Goal: Leave review/rating: Share an evaluation or opinion about a product, service, or content

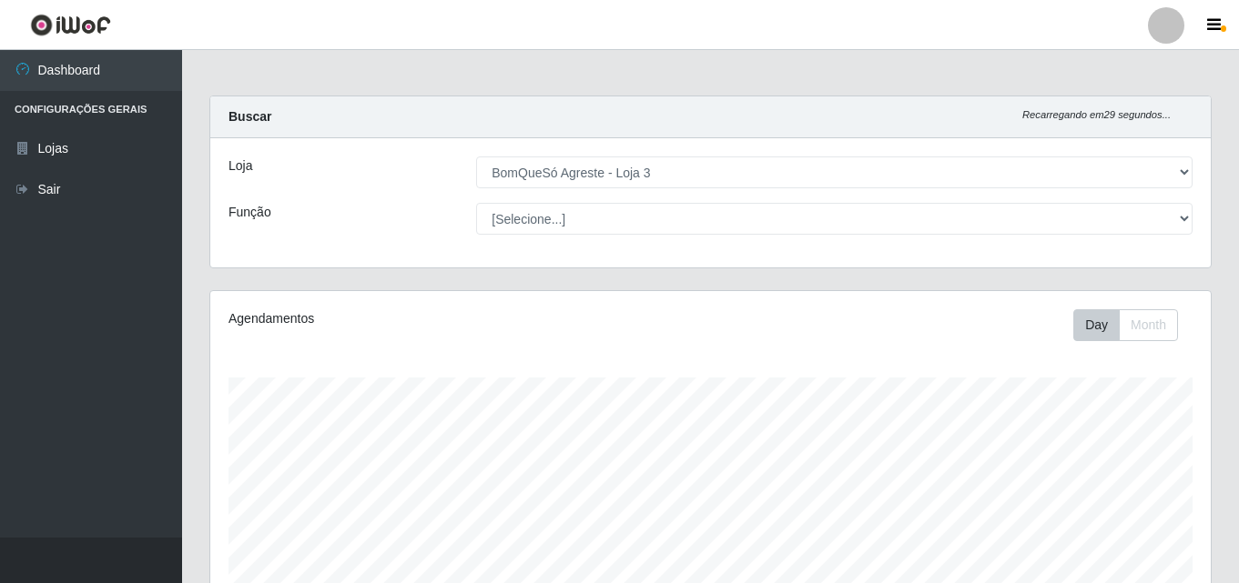
select select "215"
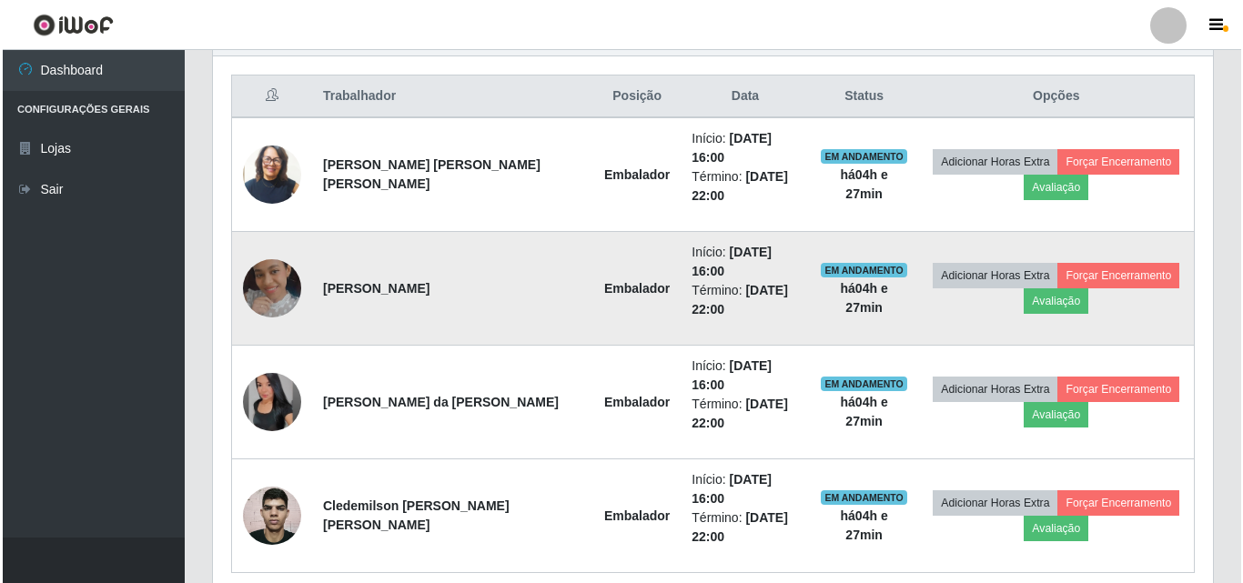
scroll to position [378, 1000]
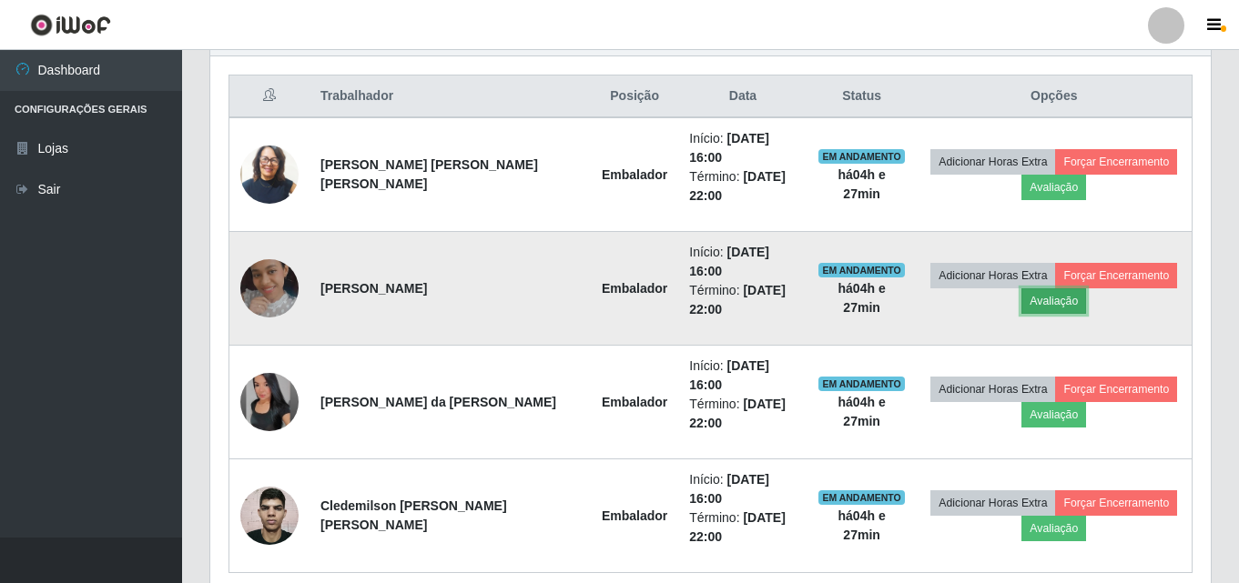
click at [1029, 289] on button "Avaliação" at bounding box center [1053, 301] width 65 height 25
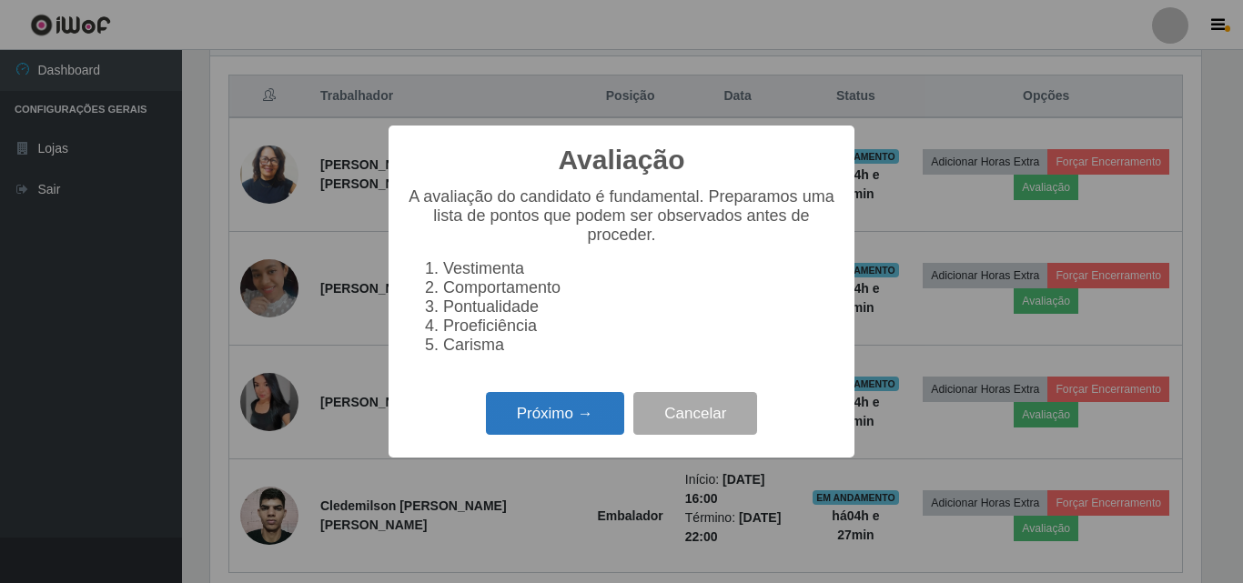
click at [523, 422] on button "Próximo →" at bounding box center [555, 413] width 138 height 43
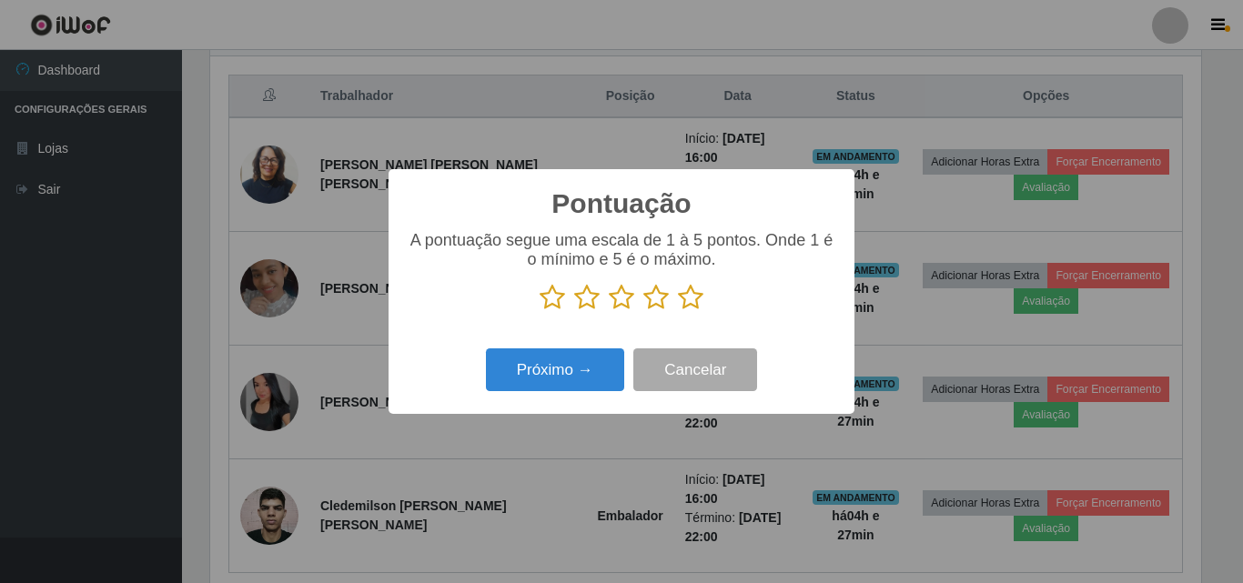
scroll to position [909818, 909204]
click at [692, 304] on icon at bounding box center [690, 297] width 25 height 27
click at [678, 311] on input "radio" at bounding box center [678, 311] width 0 height 0
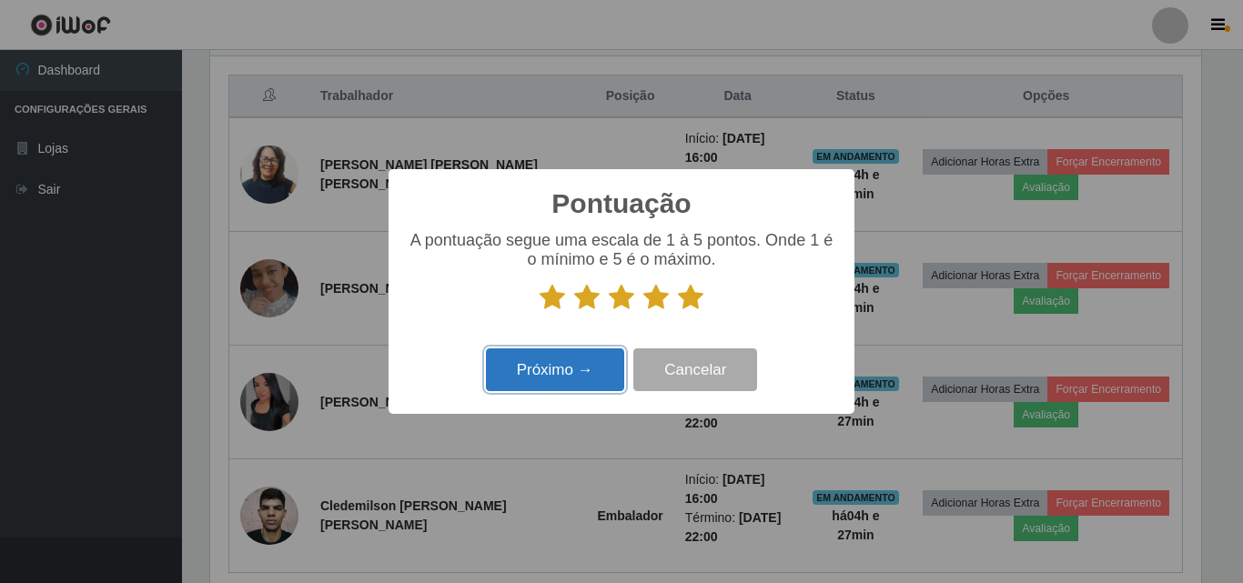
click at [596, 380] on button "Próximo →" at bounding box center [555, 370] width 138 height 43
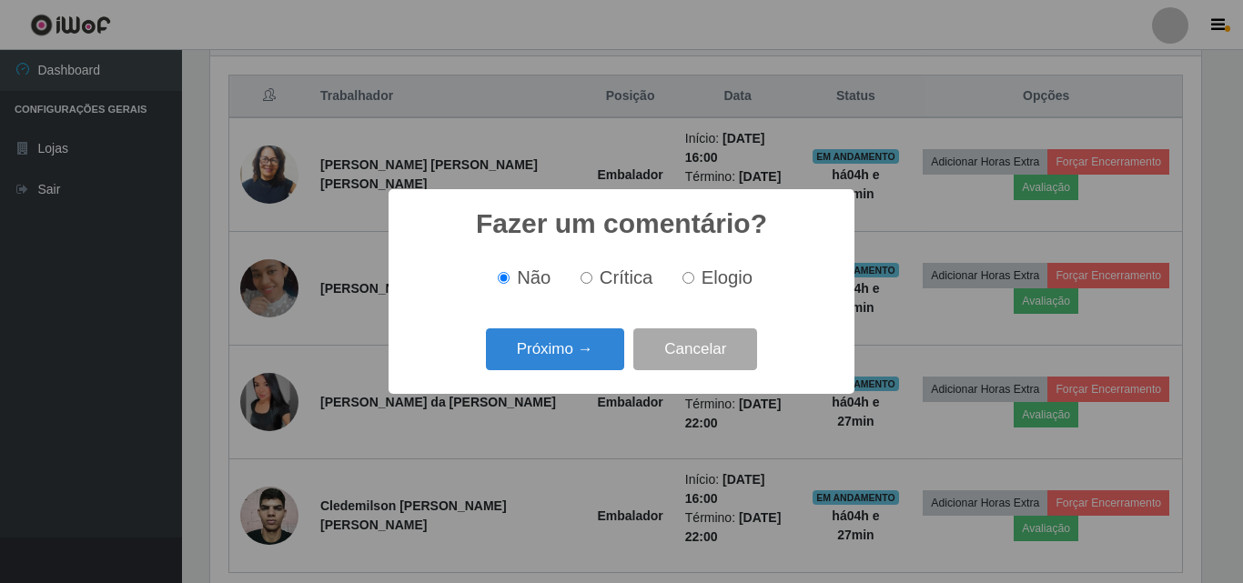
click at [691, 279] on input "Elogio" at bounding box center [689, 278] width 12 height 12
radio input "true"
click at [581, 350] on button "Próximo →" at bounding box center [555, 350] width 138 height 43
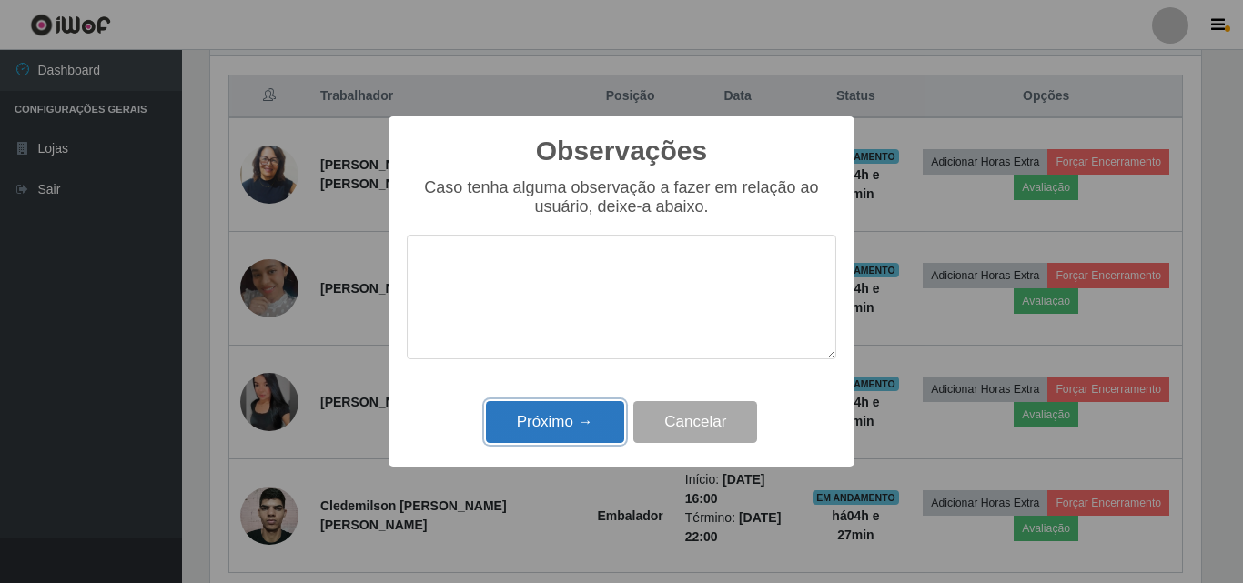
click at [573, 431] on button "Próximo →" at bounding box center [555, 422] width 138 height 43
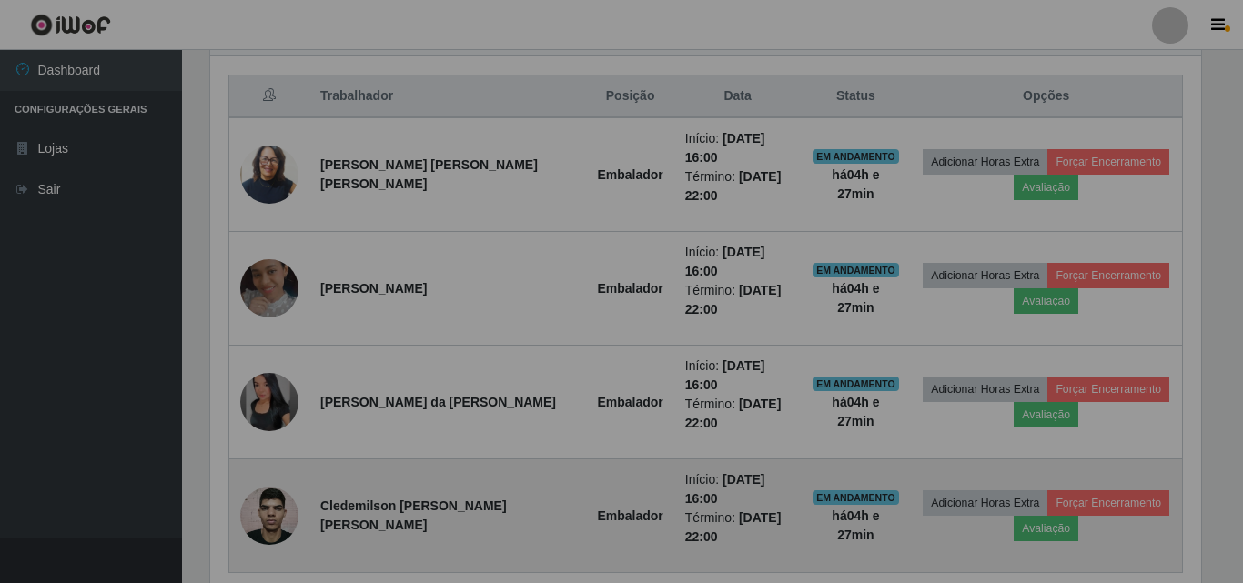
scroll to position [378, 1000]
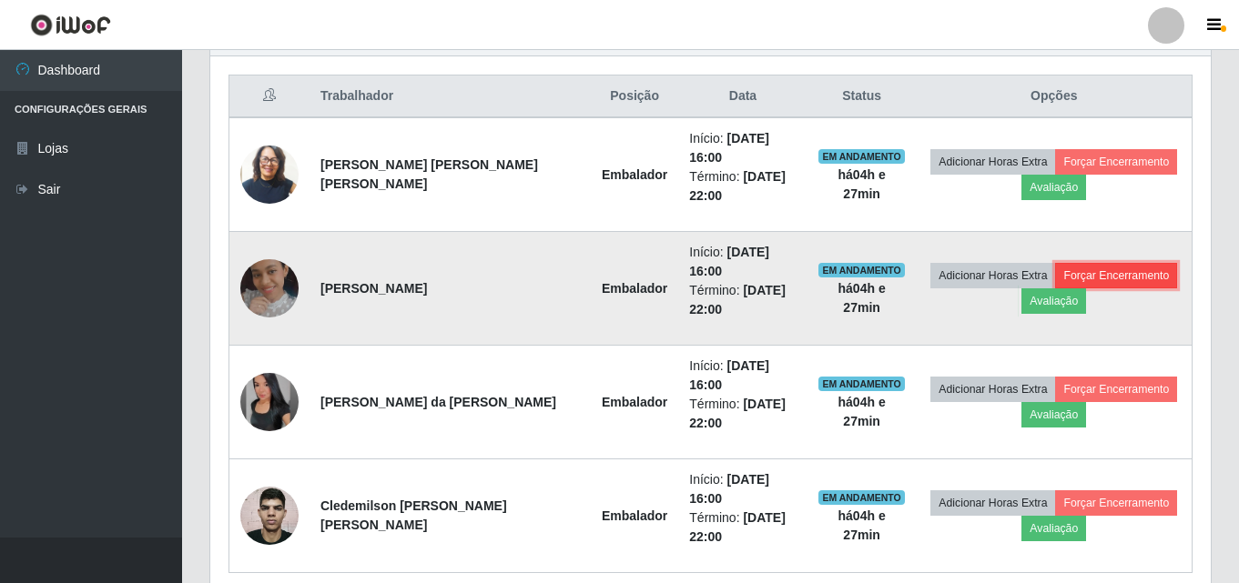
click at [1136, 263] on button "Forçar Encerramento" at bounding box center [1116, 275] width 122 height 25
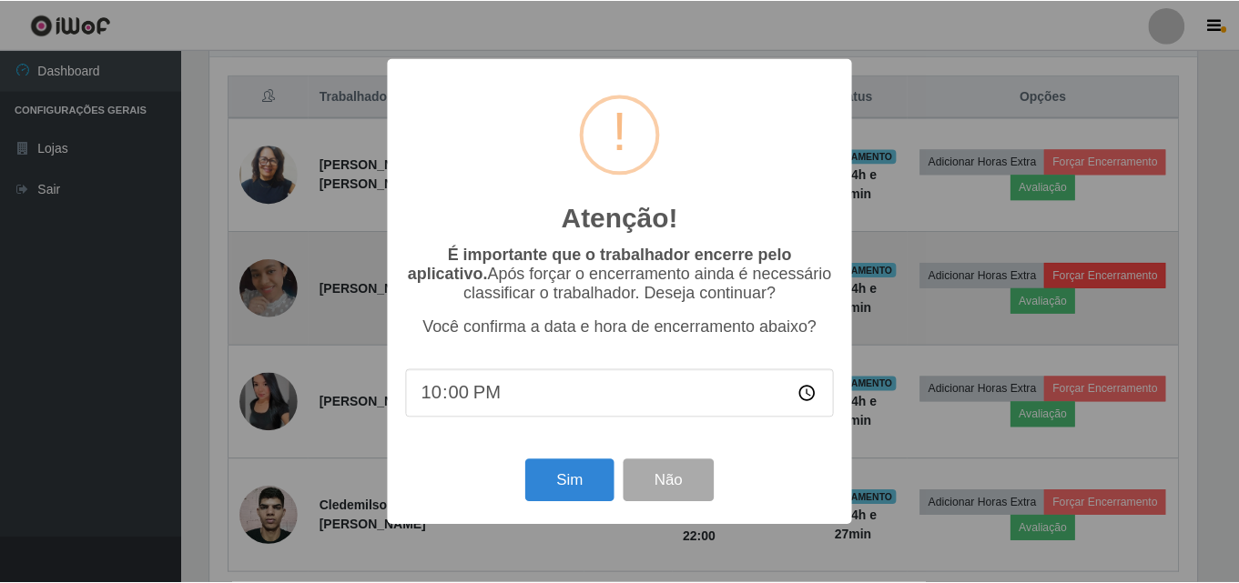
scroll to position [378, 991]
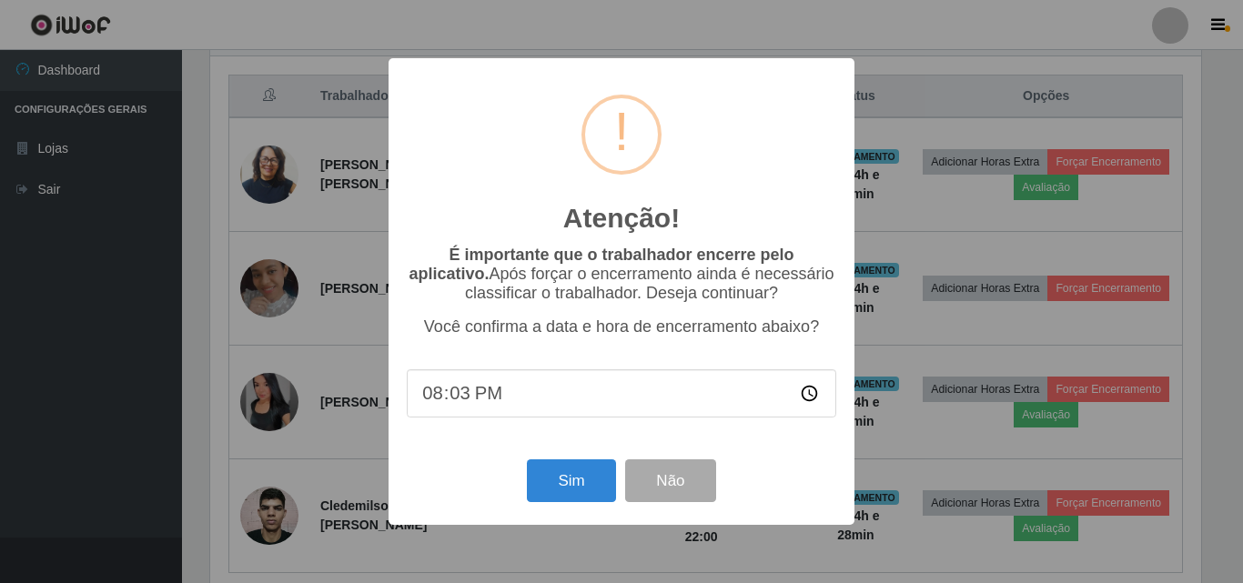
type input "20:30"
click at [570, 483] on button "Sim" at bounding box center [571, 481] width 88 height 43
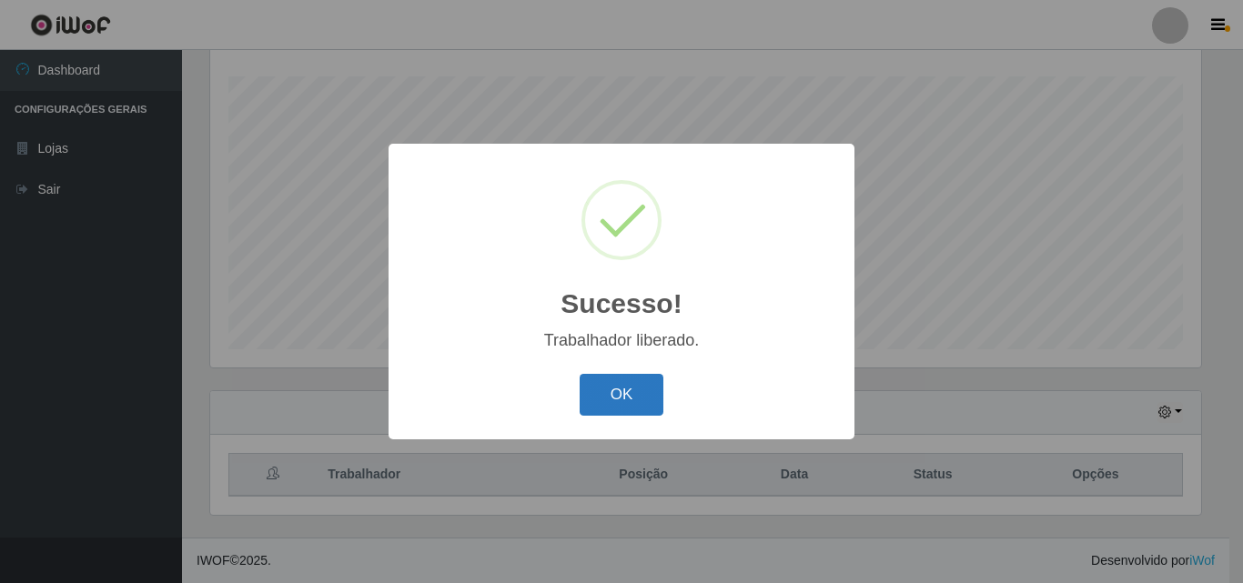
click at [633, 403] on button "OK" at bounding box center [622, 395] width 85 height 43
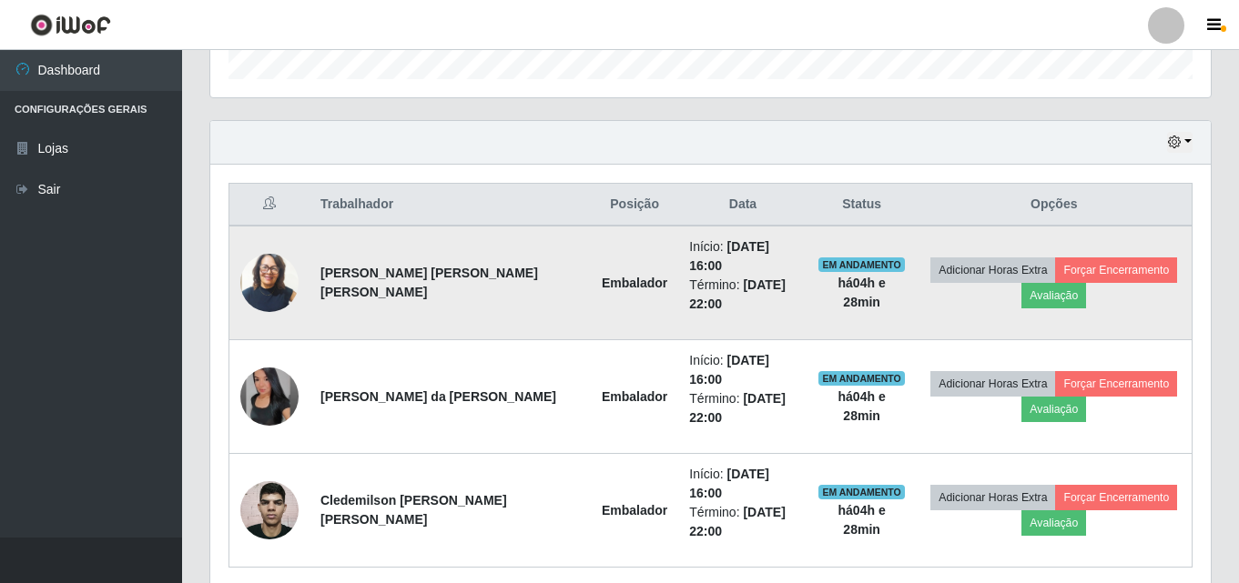
scroll to position [574, 0]
